Goal: Task Accomplishment & Management: Manage account settings

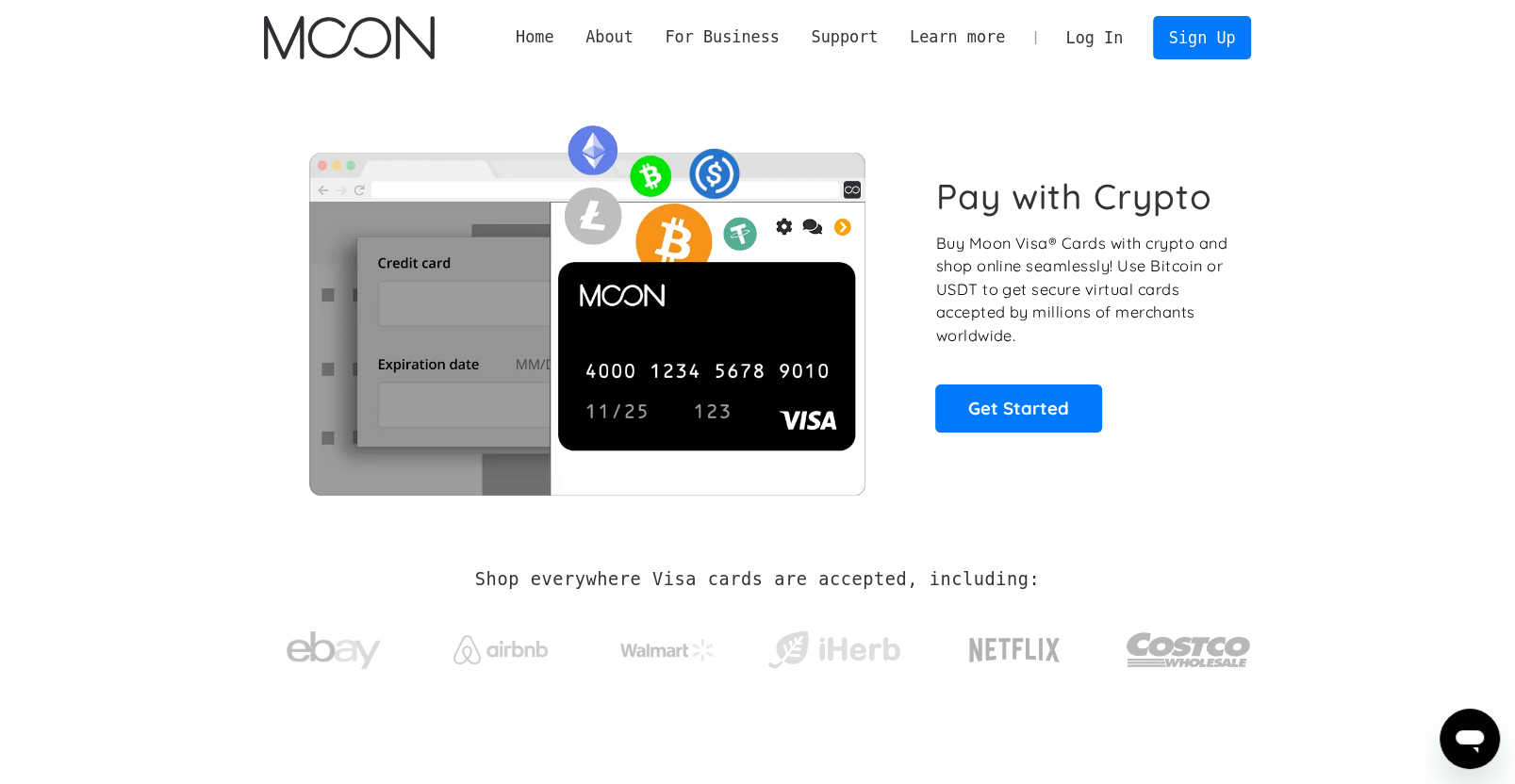
click at [1077, 21] on link "Log In" at bounding box center [1093, 38] width 89 height 42
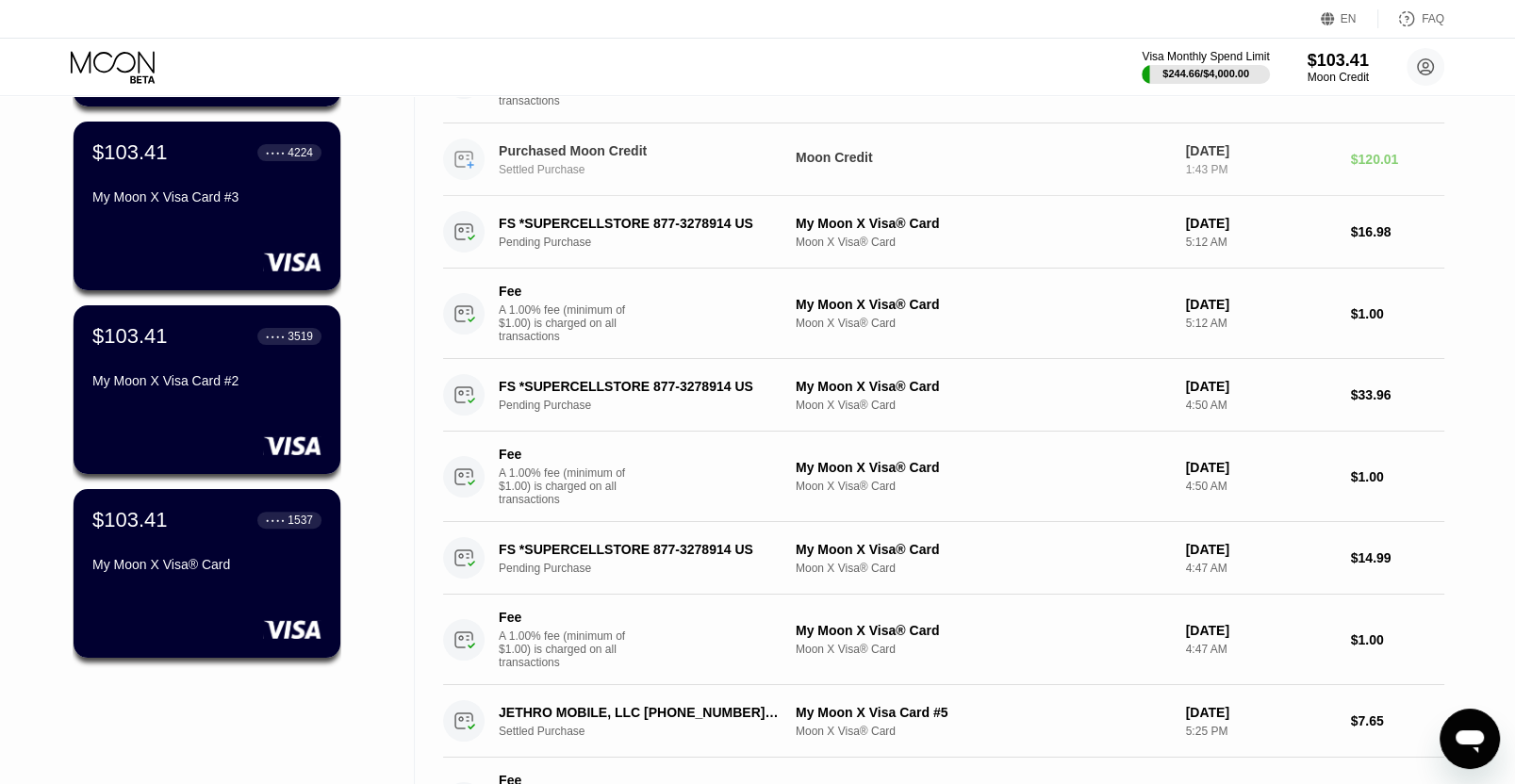
scroll to position [484, 0]
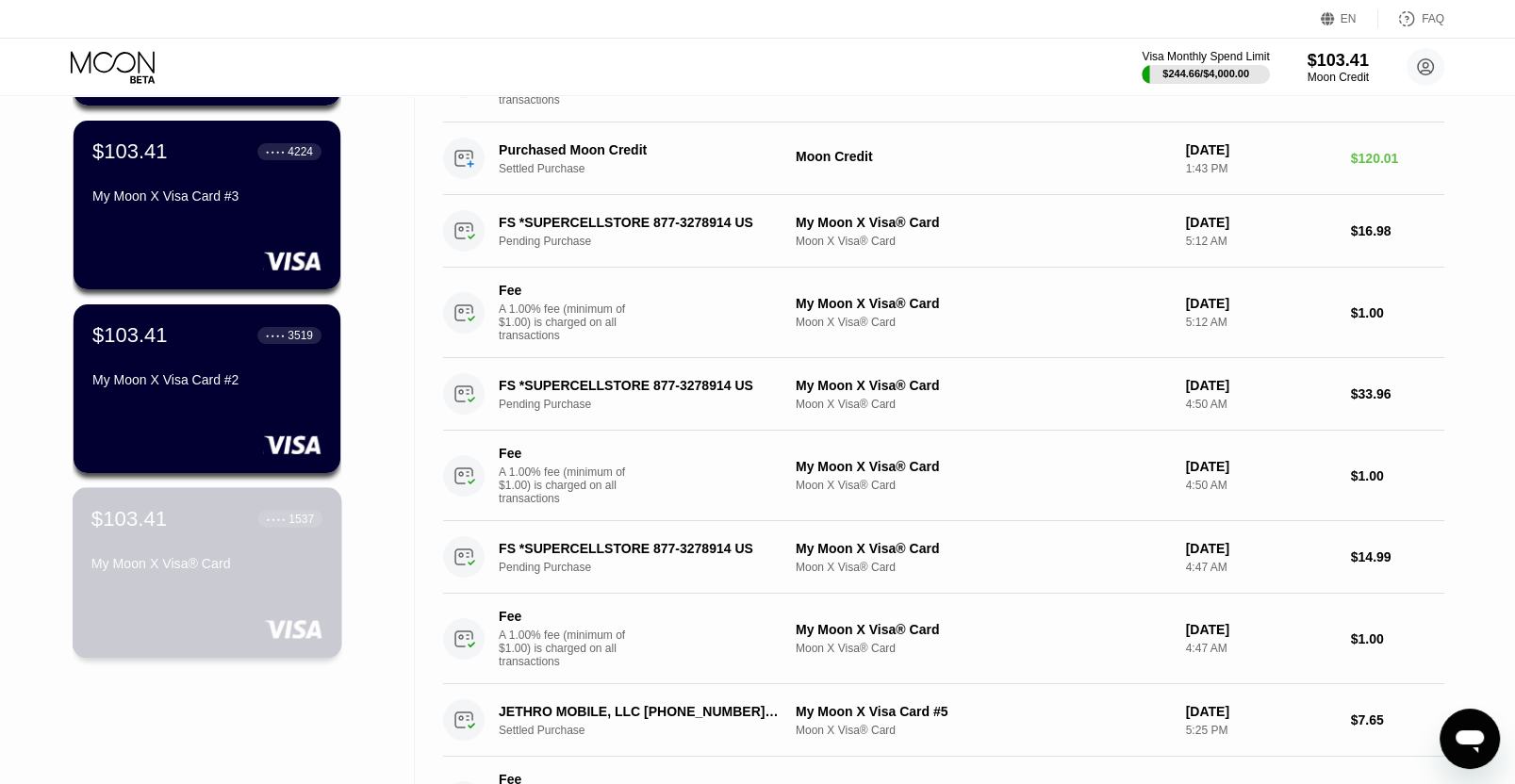
click at [199, 579] on div "My Moon X Visa® Card" at bounding box center [207, 567] width 231 height 23
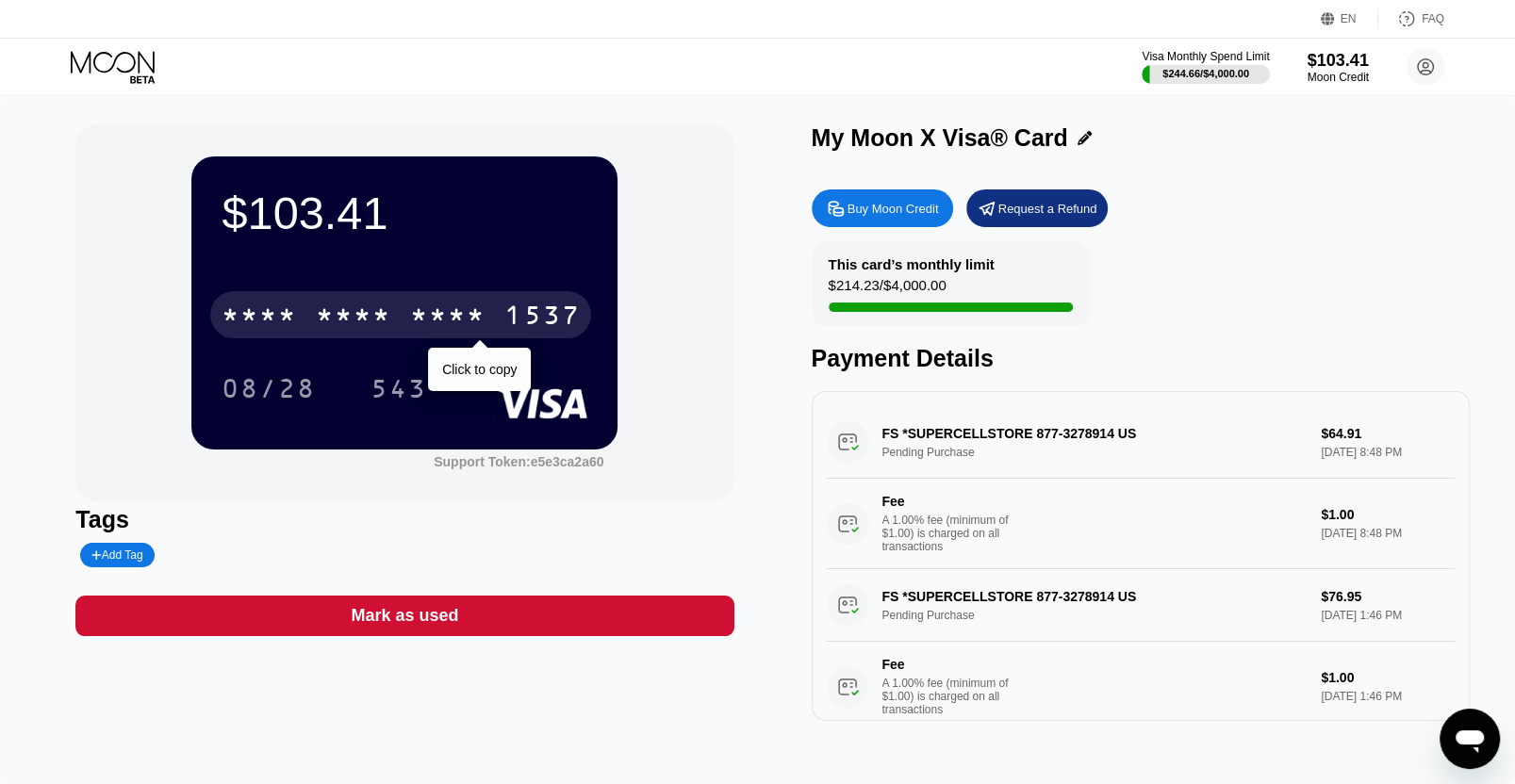
click at [466, 313] on div "* * * *" at bounding box center [448, 318] width 76 height 30
